Goal: Find specific page/section: Find specific page/section

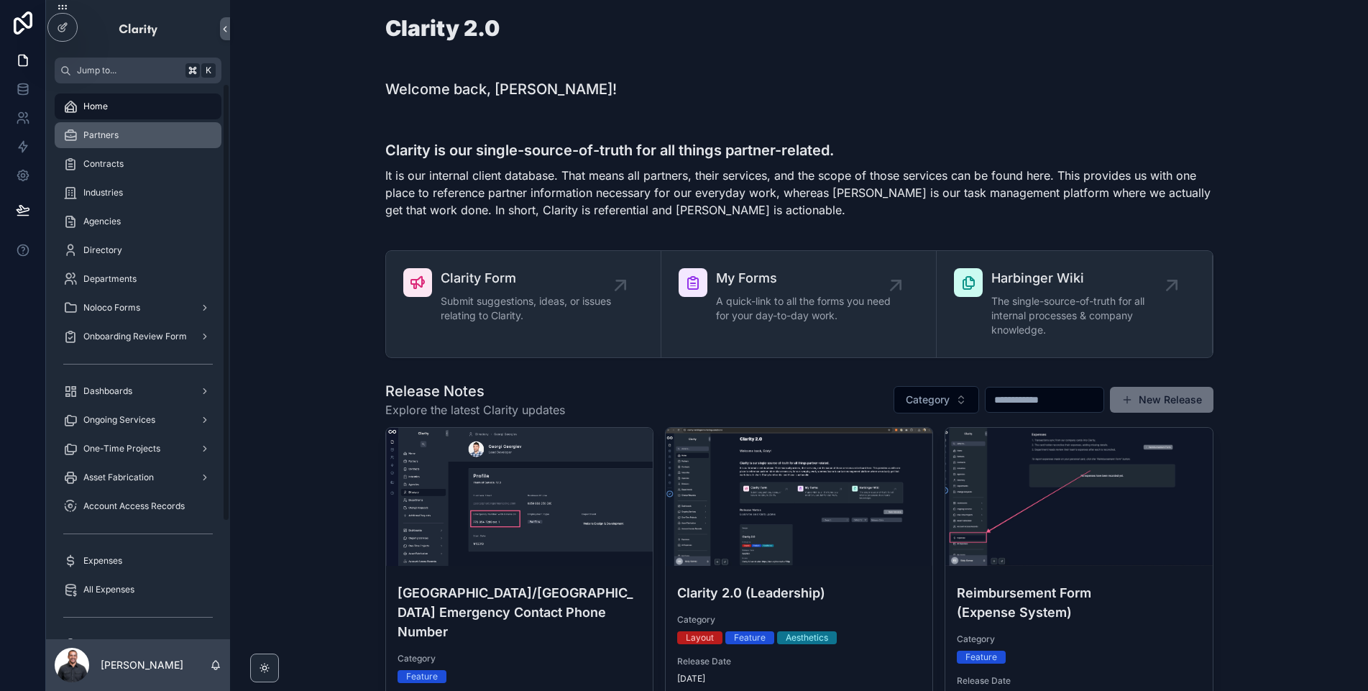
click at [133, 142] on div "Partners" at bounding box center [138, 135] width 150 height 23
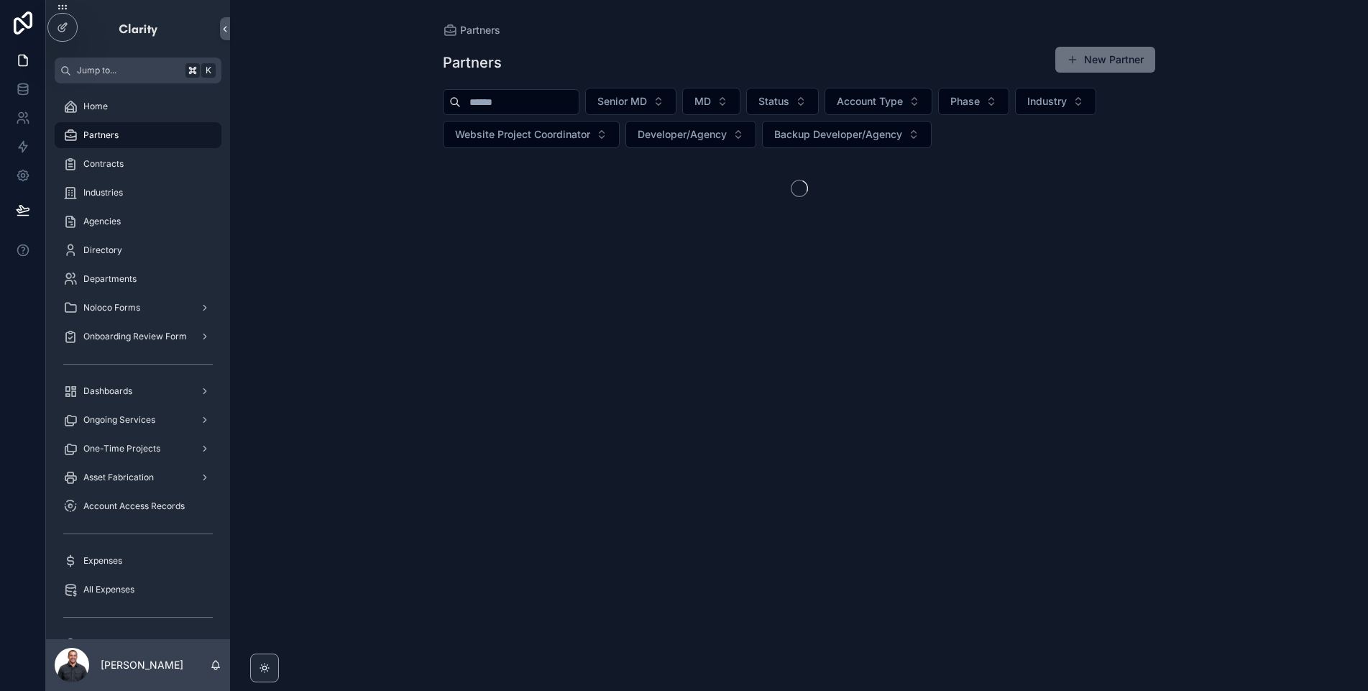
click at [540, 106] on input "scrollable content" at bounding box center [520, 102] width 118 height 20
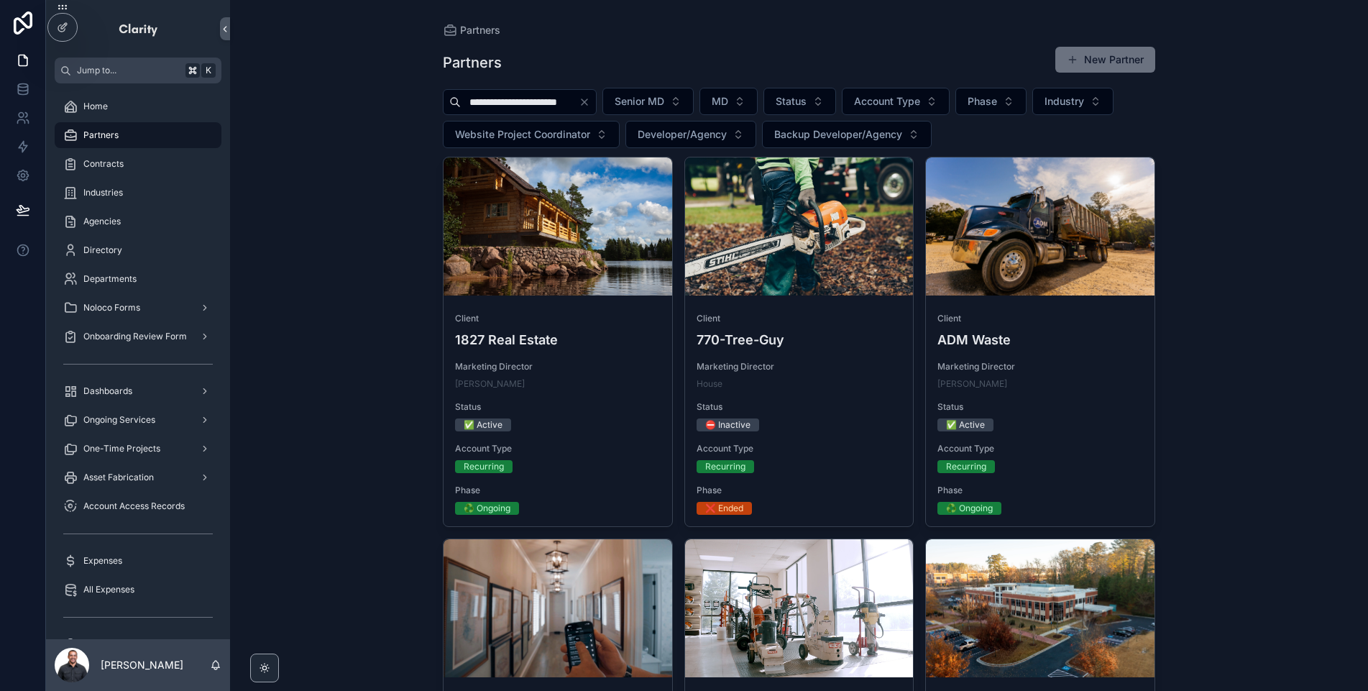
scroll to position [0, 1]
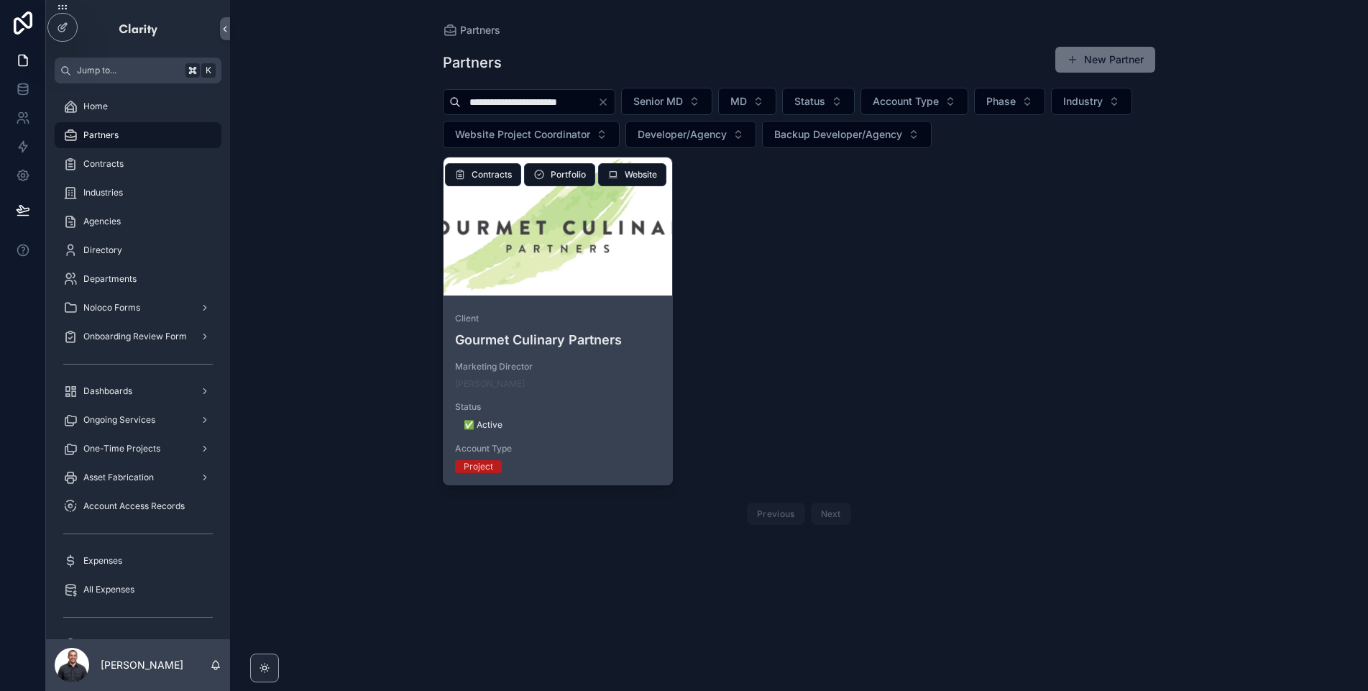
type input "**********"
click at [515, 275] on div "scrollable content" at bounding box center [558, 226] width 229 height 138
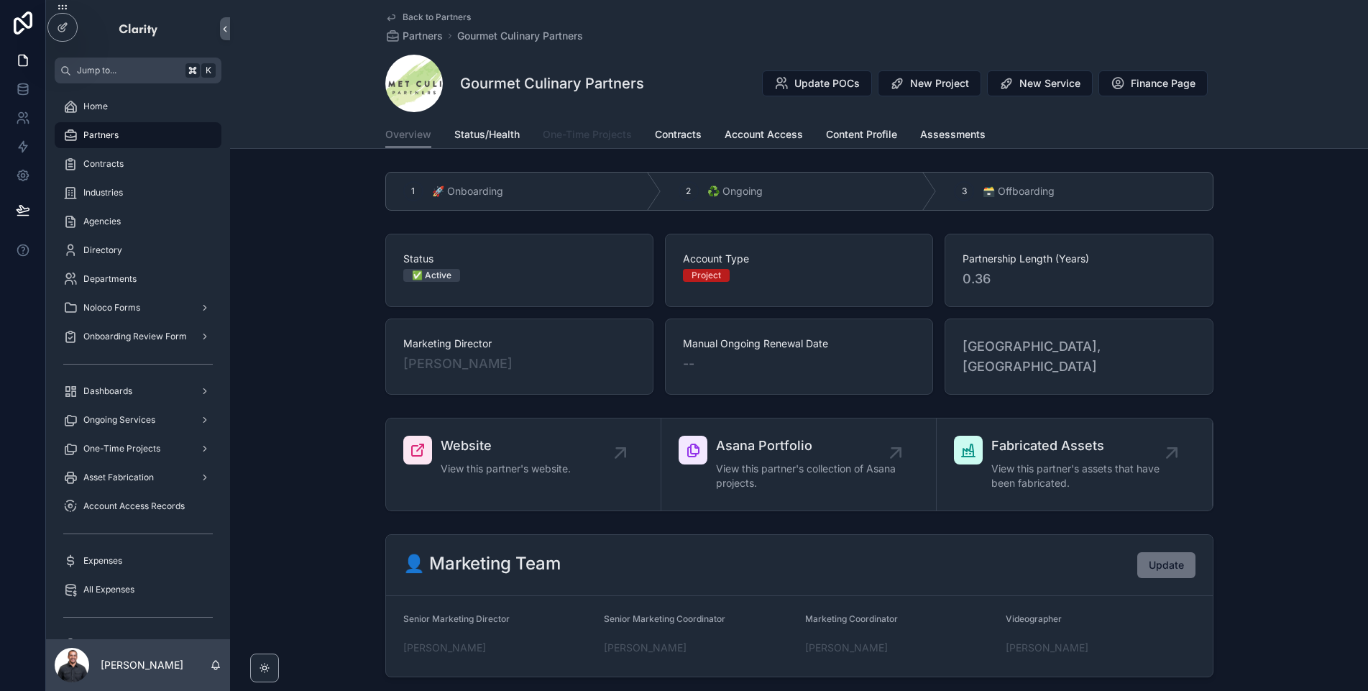
click at [596, 137] on span "One-Time Projects" at bounding box center [587, 134] width 89 height 14
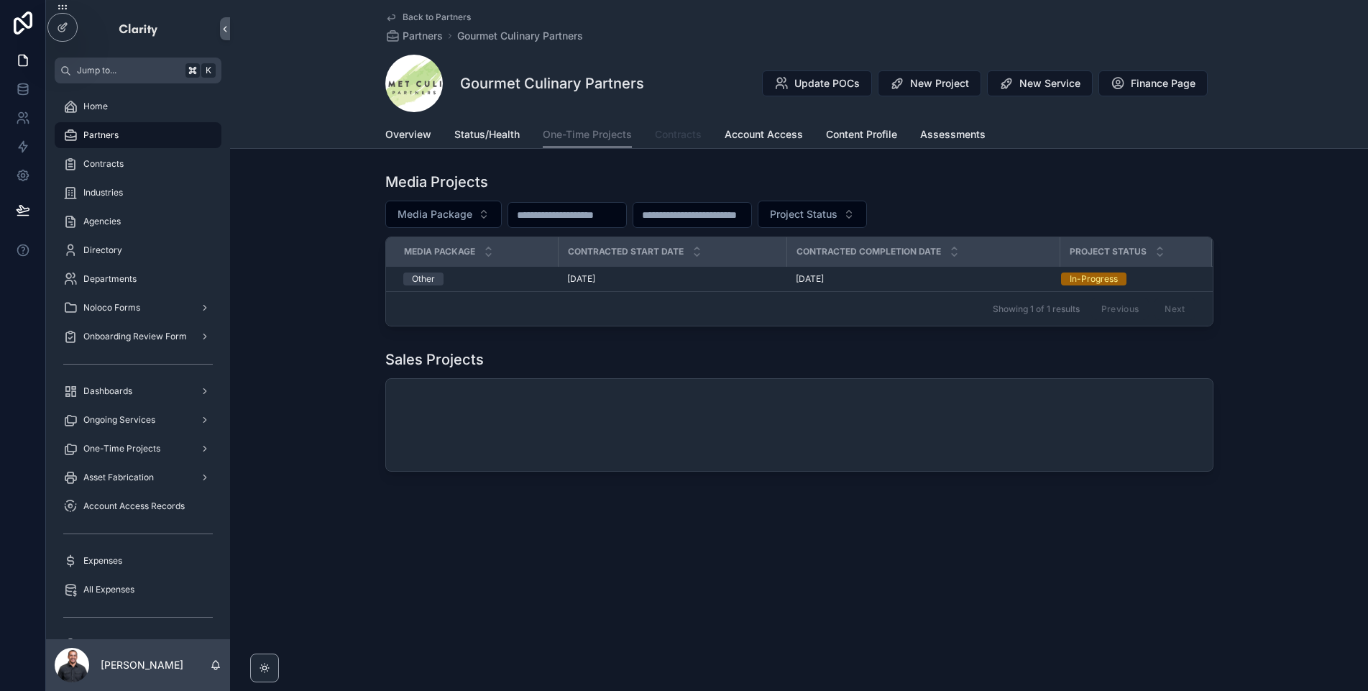
click at [659, 129] on span "Contracts" at bounding box center [678, 134] width 47 height 14
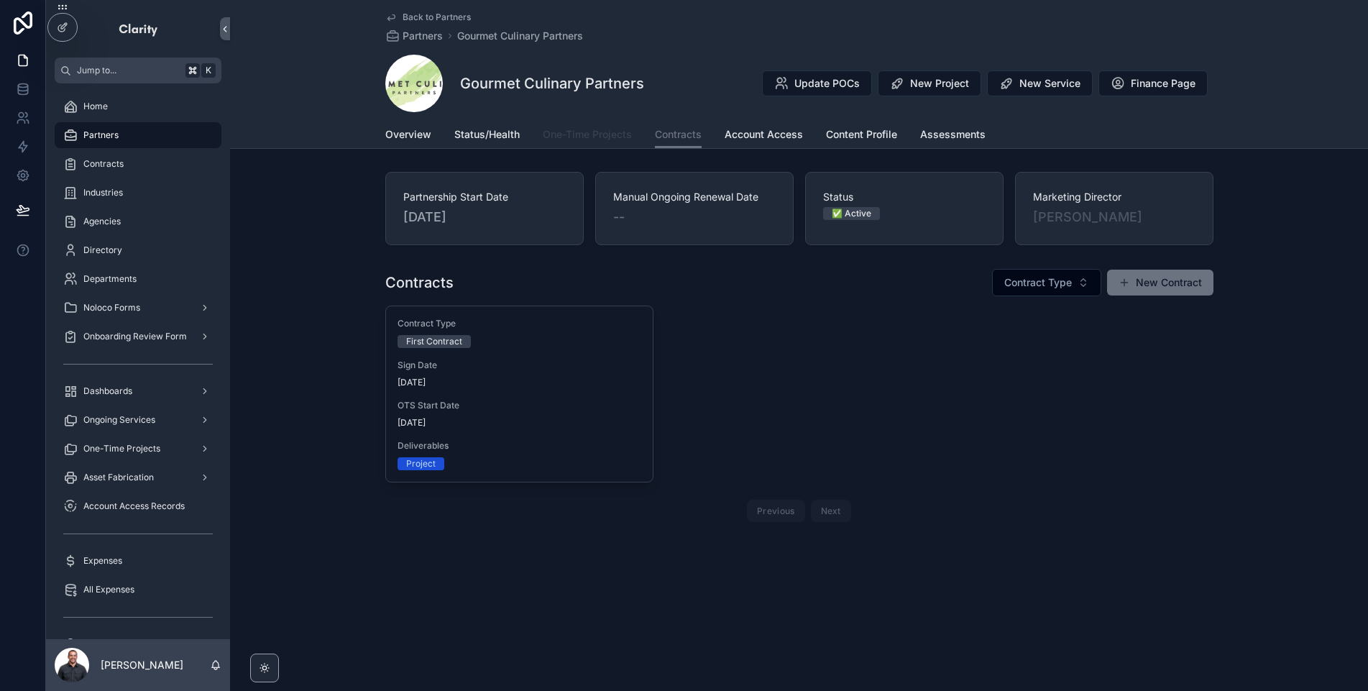
click at [595, 143] on link "One-Time Projects" at bounding box center [587, 136] width 89 height 29
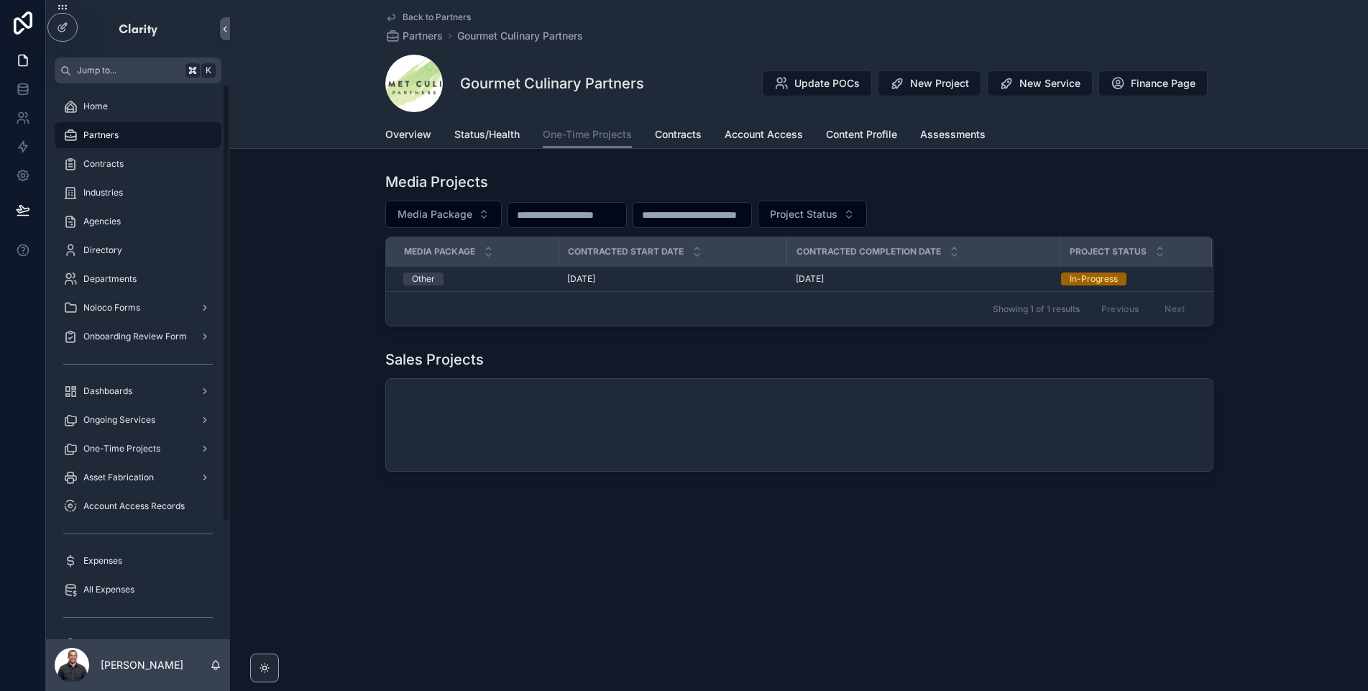
click at [147, 127] on div "Partners" at bounding box center [138, 135] width 150 height 23
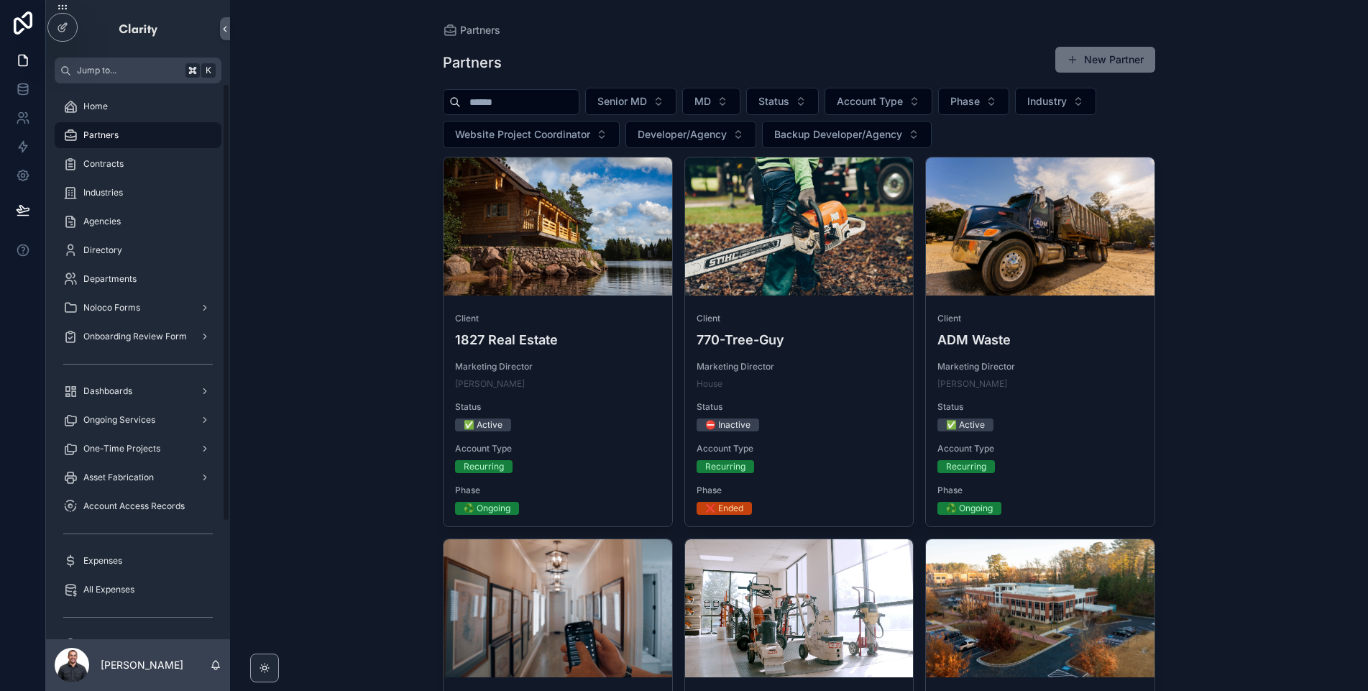
click at [523, 111] on input "scrollable content" at bounding box center [520, 102] width 118 height 20
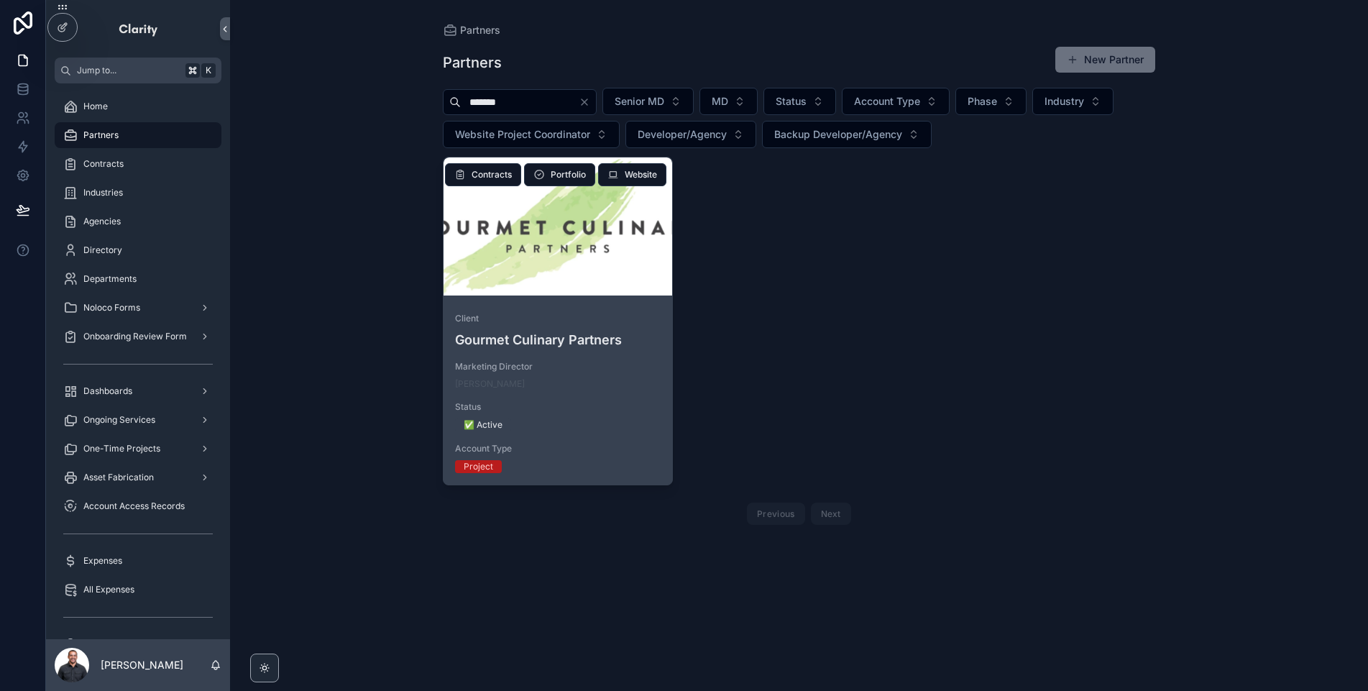
type input "*******"
click at [628, 277] on div "scrollable content" at bounding box center [558, 226] width 229 height 138
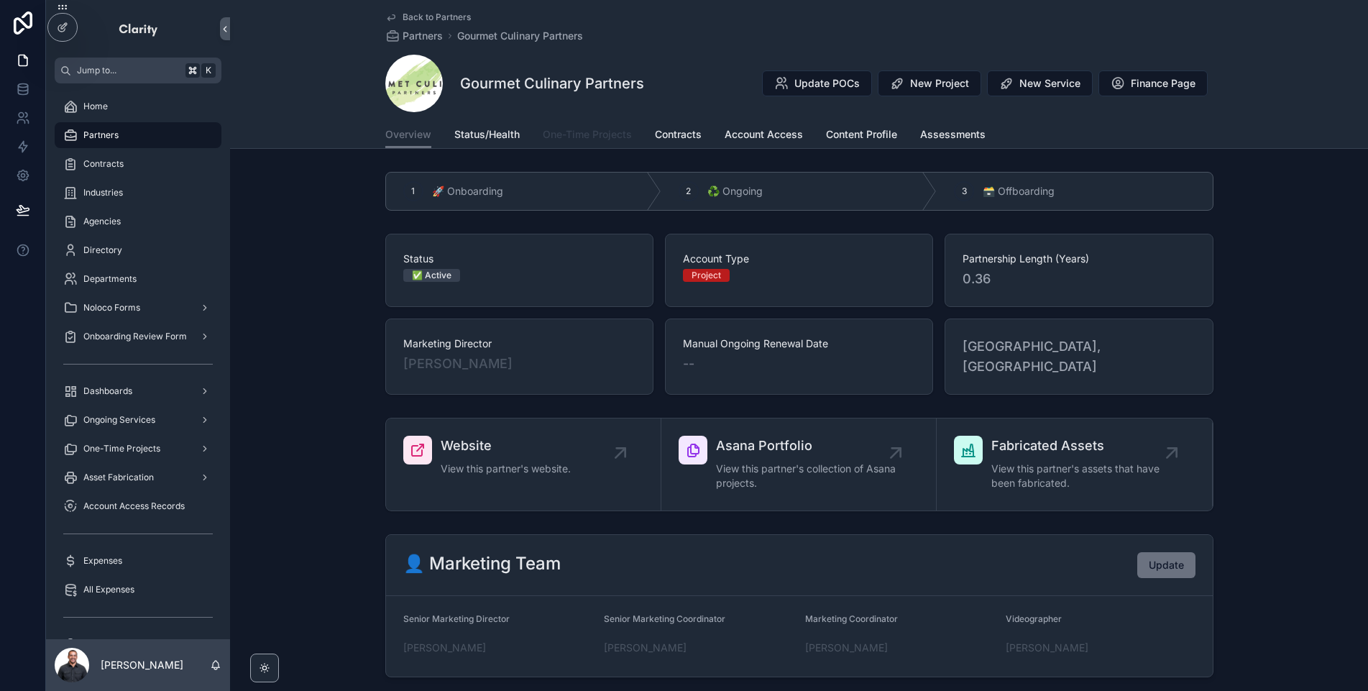
click at [603, 126] on link "One-Time Projects" at bounding box center [587, 136] width 89 height 29
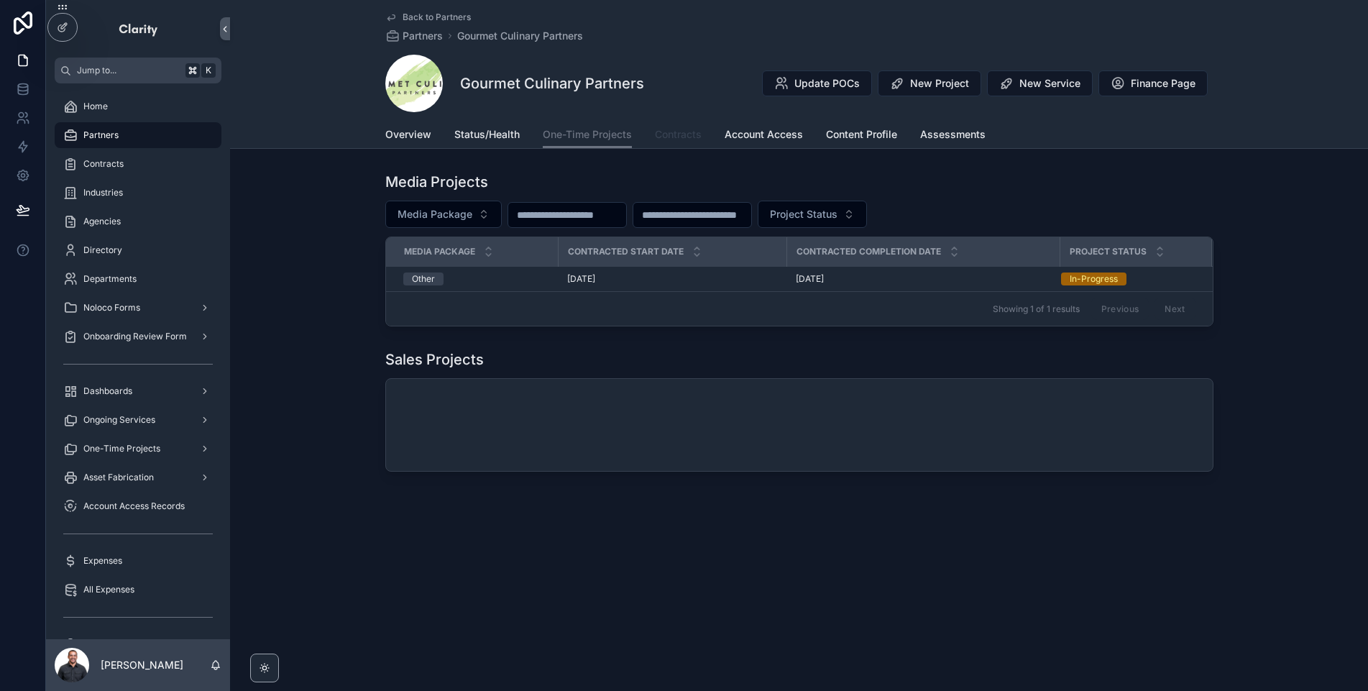
click at [681, 138] on span "Contracts" at bounding box center [678, 134] width 47 height 14
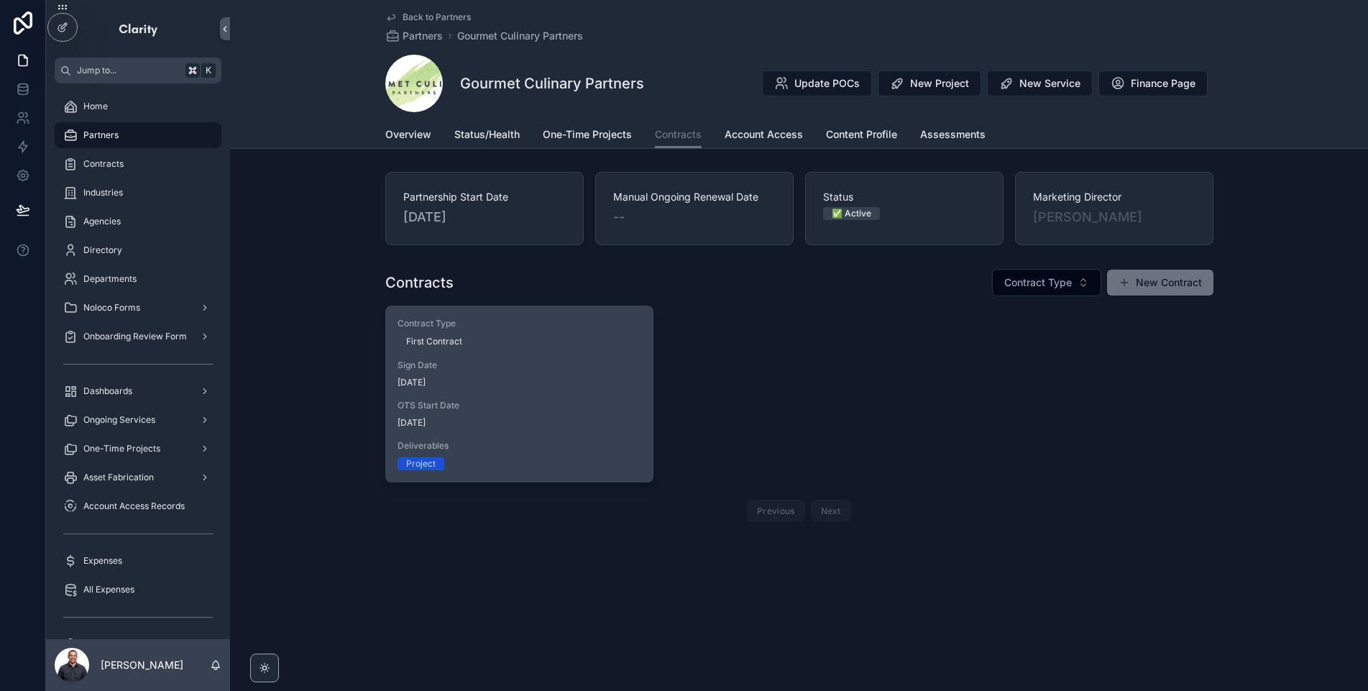
click at [579, 338] on div "First Contract" at bounding box center [520, 341] width 244 height 13
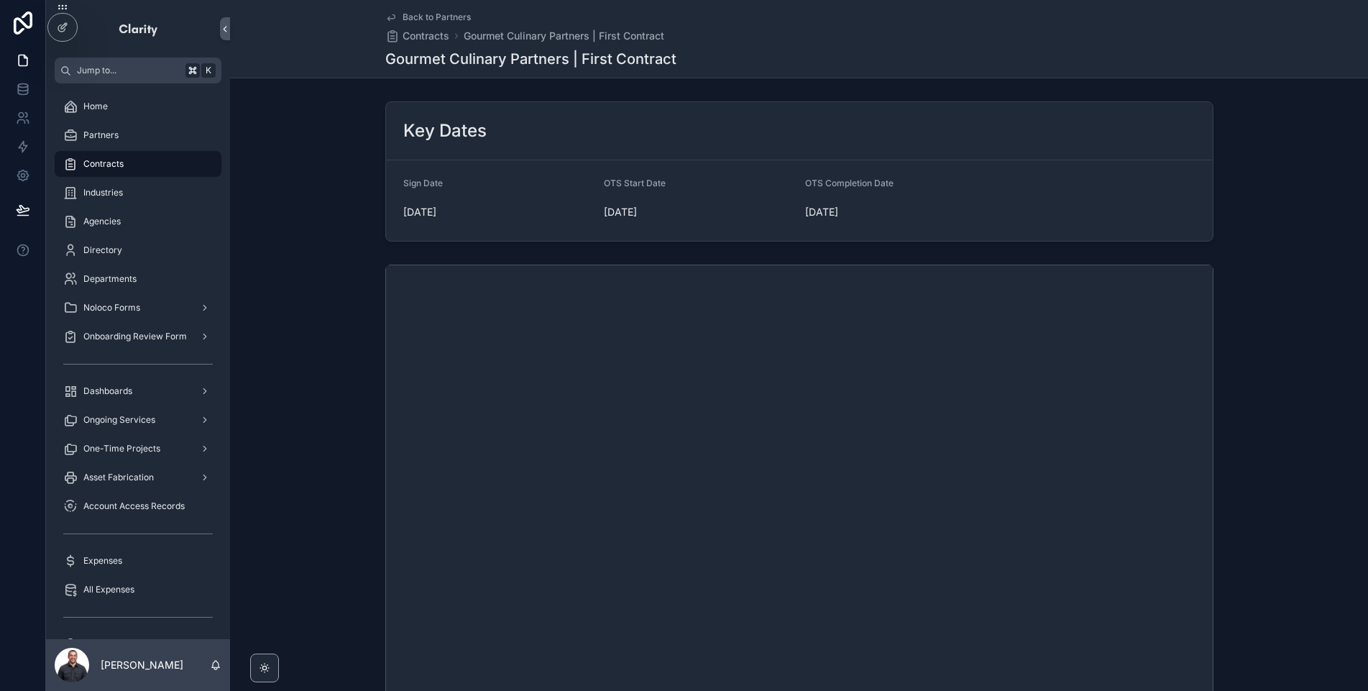
click at [439, 17] on span "Back to Partners" at bounding box center [437, 18] width 68 height 12
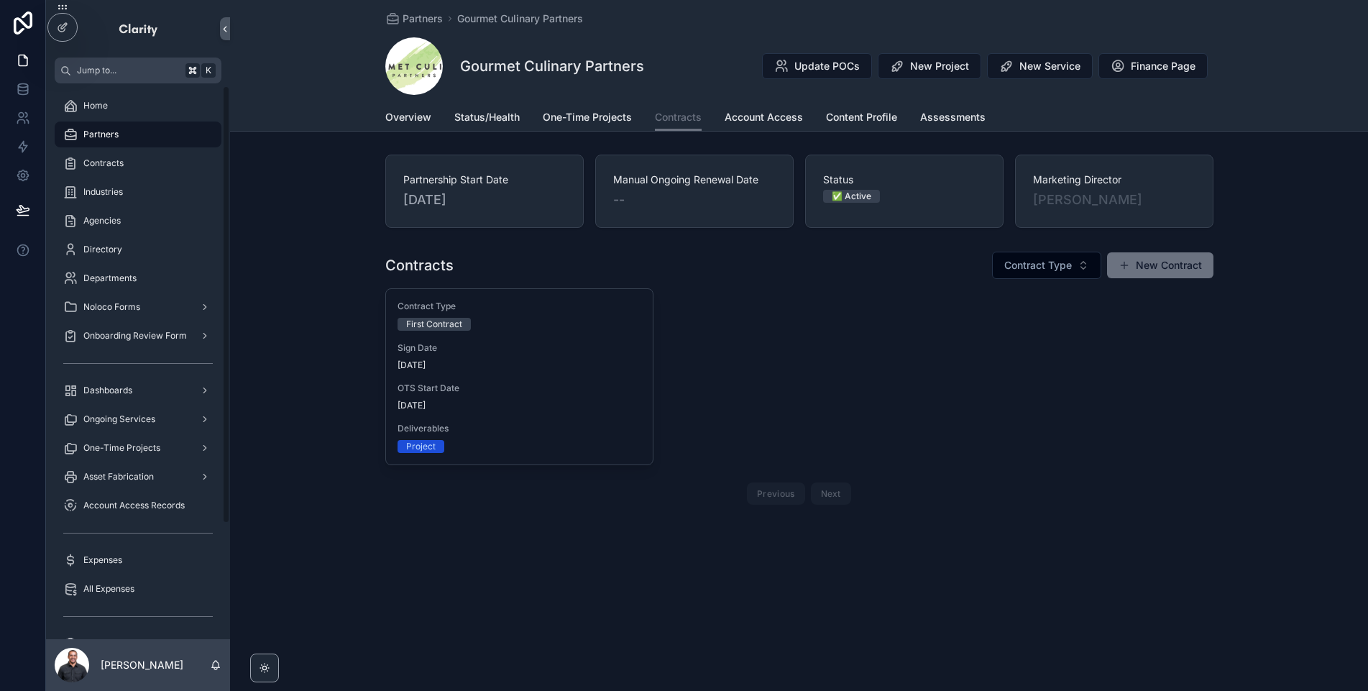
scroll to position [6, 0]
click at [125, 131] on div "Partners" at bounding box center [138, 129] width 150 height 23
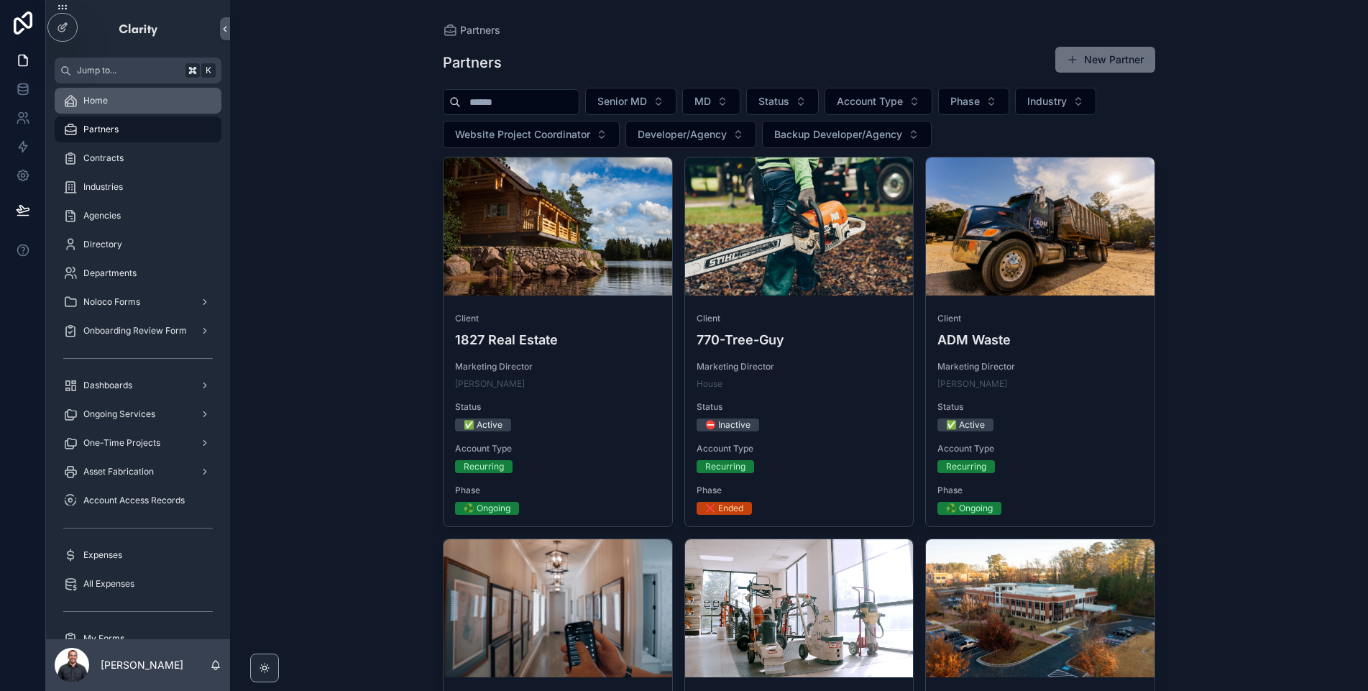
click at [119, 106] on div "Home" at bounding box center [138, 100] width 150 height 23
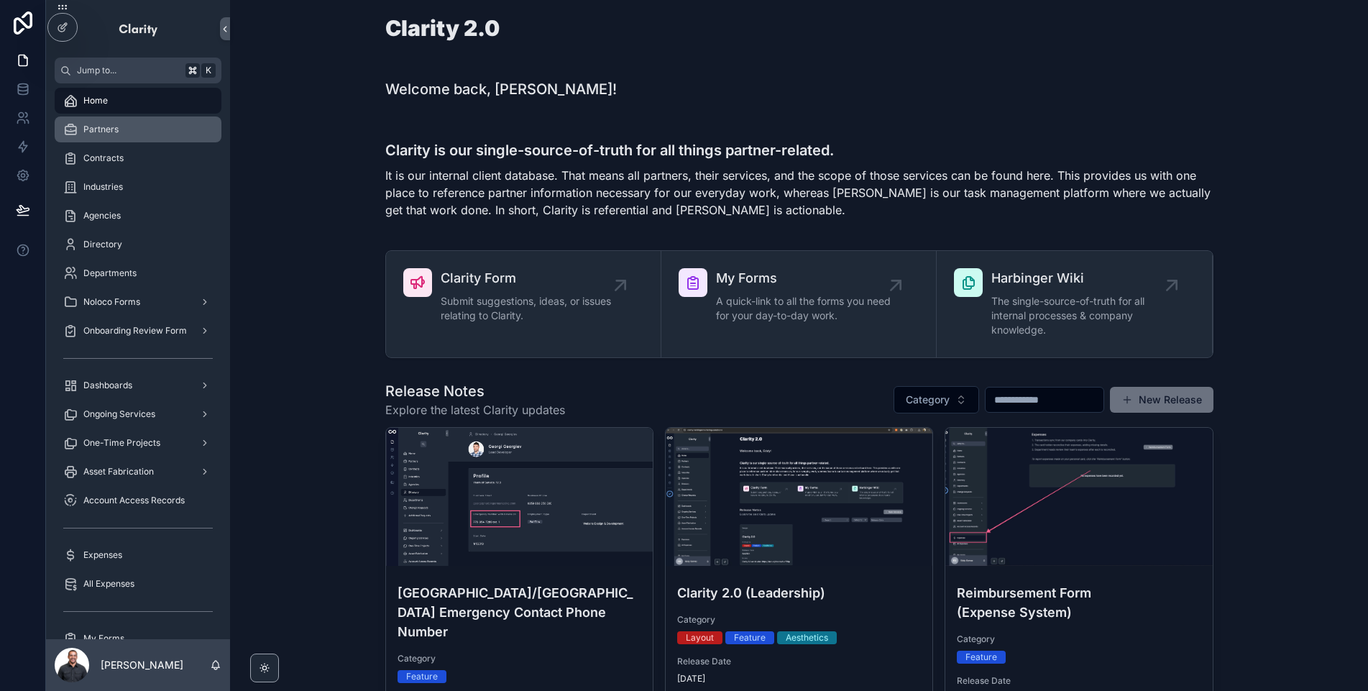
click at [119, 125] on div "Partners" at bounding box center [138, 129] width 150 height 23
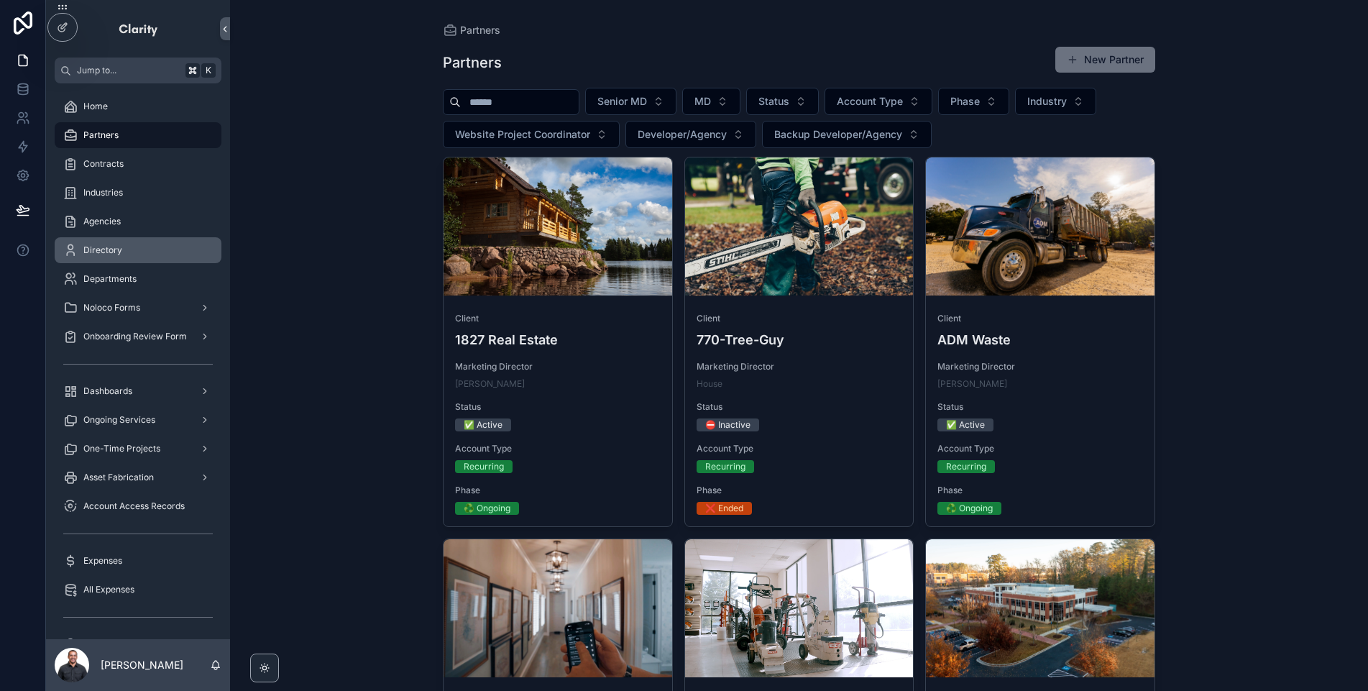
click at [108, 244] on span "Directory" at bounding box center [102, 250] width 39 height 12
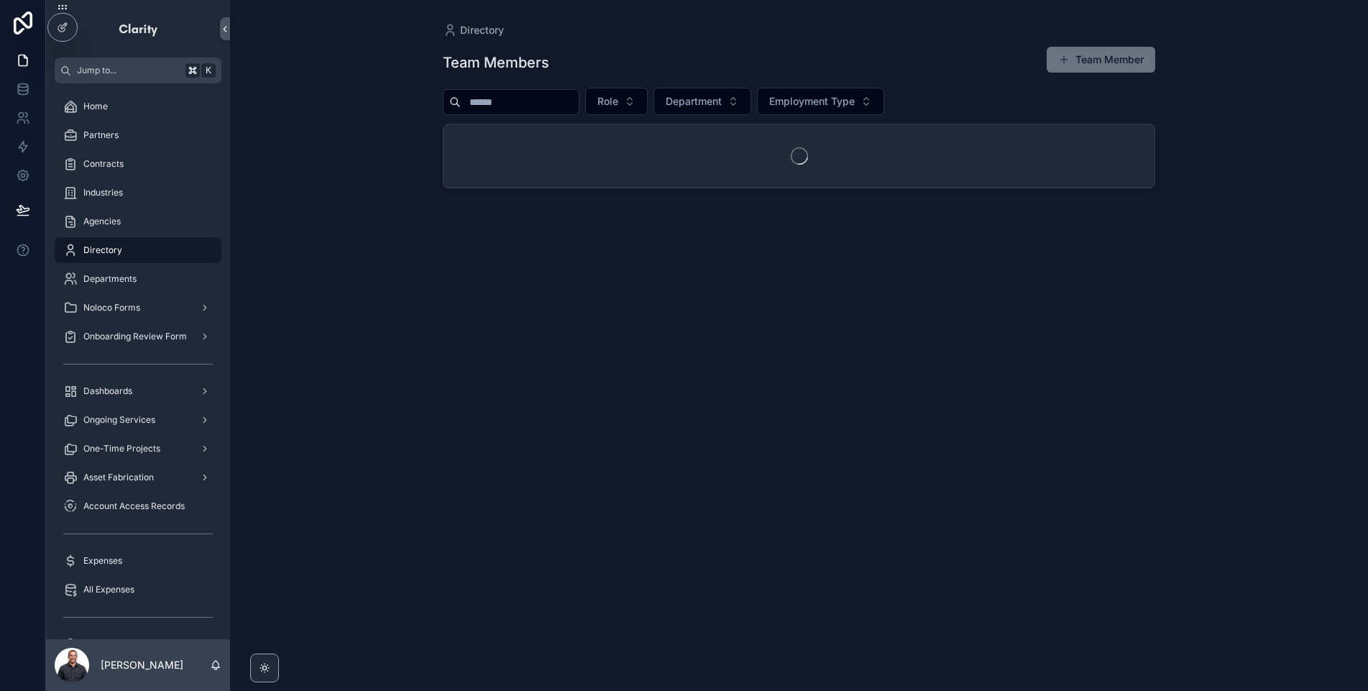
click at [548, 98] on input "scrollable content" at bounding box center [520, 102] width 118 height 20
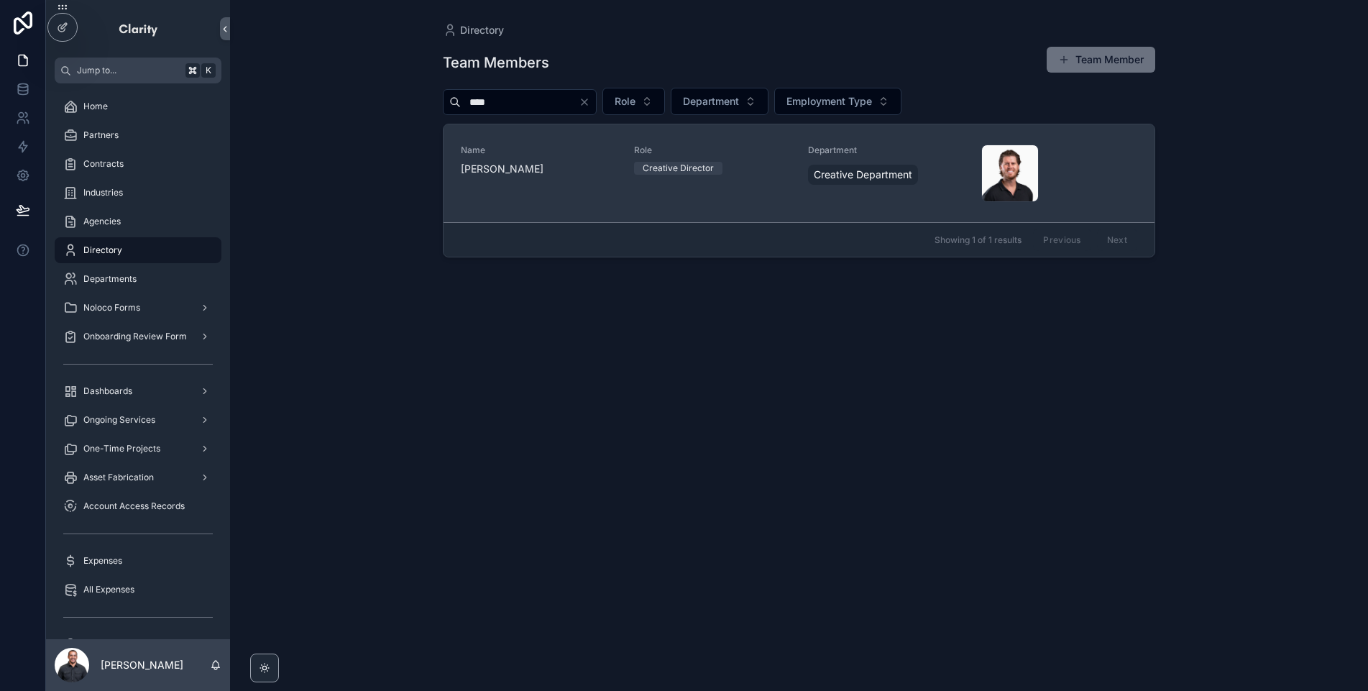
type input "****"
click at [611, 205] on link "Name [PERSON_NAME] Role Creative Director Department Creative Department [PERSO…" at bounding box center [799, 173] width 711 height 98
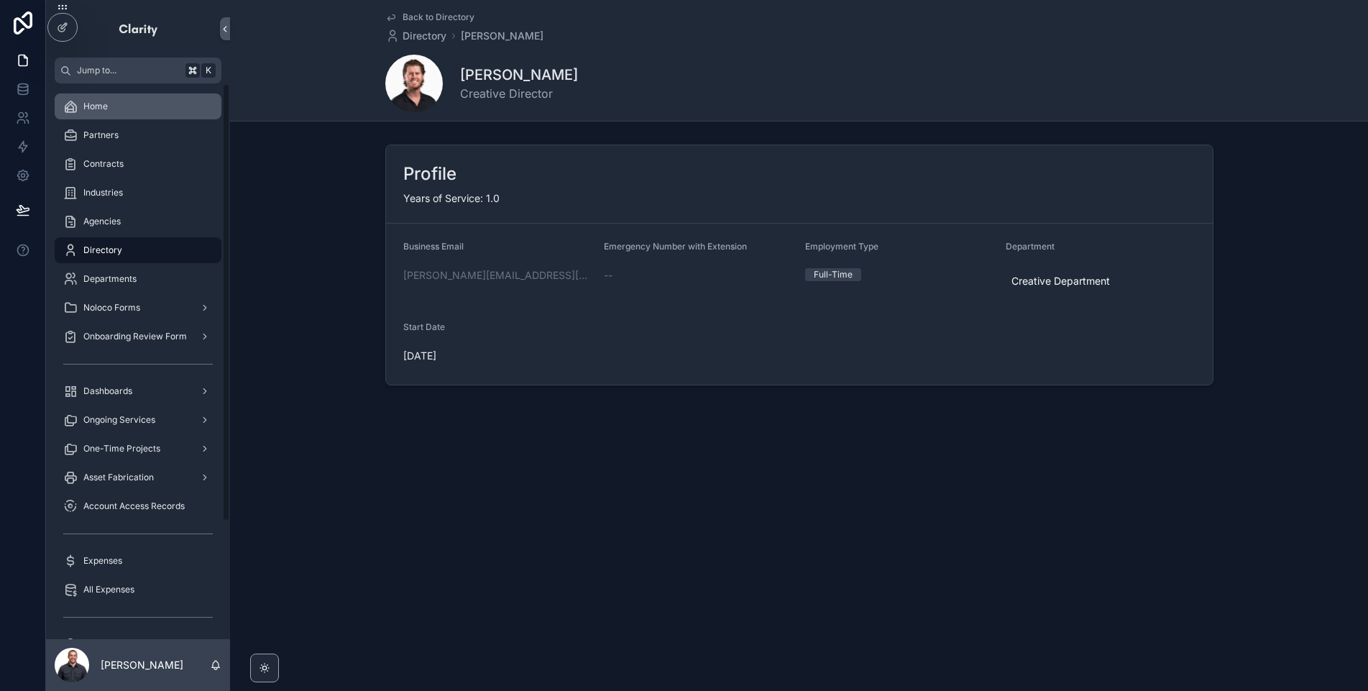
click at [135, 96] on div "Home" at bounding box center [138, 106] width 150 height 23
